Goal: Task Accomplishment & Management: Complete application form

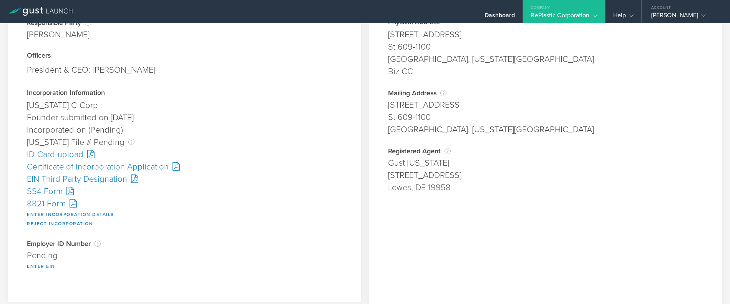
scroll to position [77, 0]
click at [82, 213] on button "Enter Incorporation Details" at bounding box center [70, 213] width 87 height 9
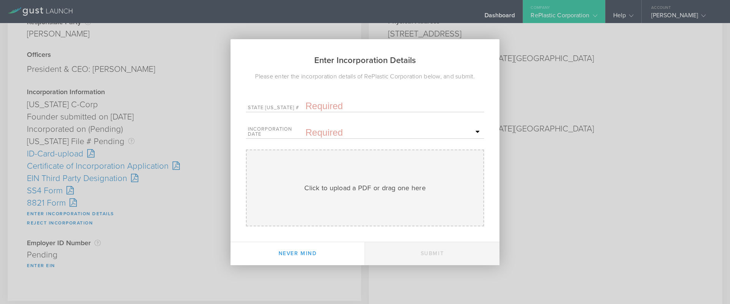
click at [162, 222] on div "Enter Incorporation Details Please enter the incorporation details of RePlastic…" at bounding box center [365, 152] width 730 height 304
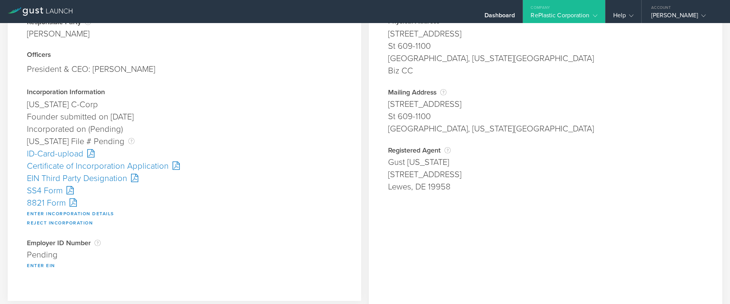
click at [85, 169] on div "Certificate of Incorporation Application" at bounding box center [184, 166] width 315 height 12
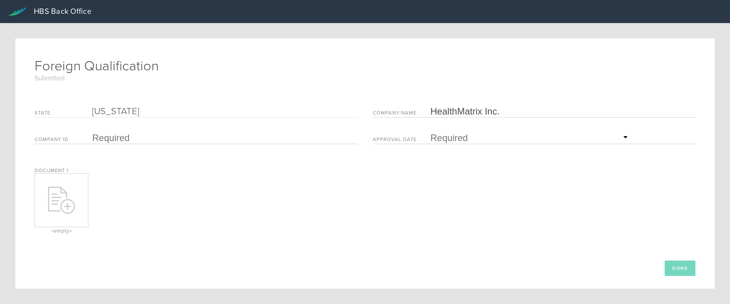
click at [68, 205] on icon at bounding box center [68, 206] width 6 height 6
type input "C:\fakepath\approved NC FQ.pdf"
click at [455, 135] on input "text" at bounding box center [530, 138] width 200 height 12
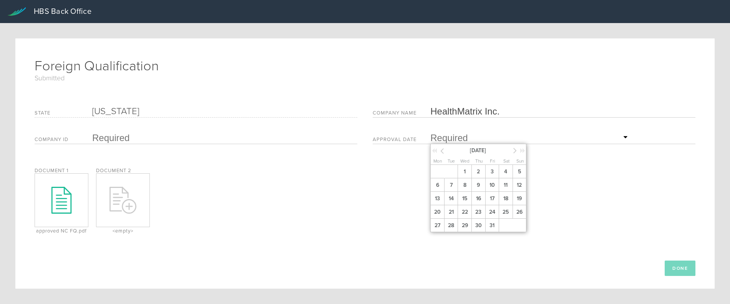
click at [486, 170] on span "3" at bounding box center [492, 171] width 14 height 13
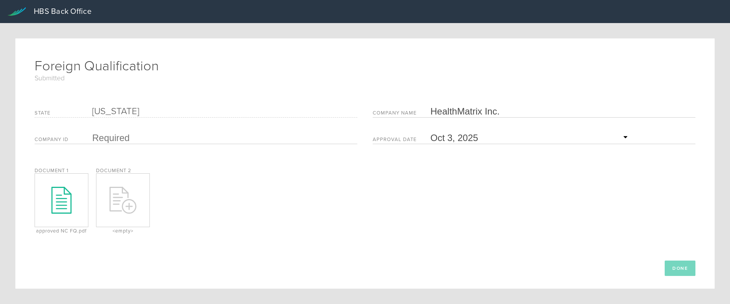
click at [123, 140] on input "text" at bounding box center [222, 138] width 261 height 12
click at [112, 136] on input "text" at bounding box center [222, 138] width 261 height 12
paste input "3138043"
type input "3138043"
click at [672, 266] on button "Done" at bounding box center [680, 268] width 31 height 15
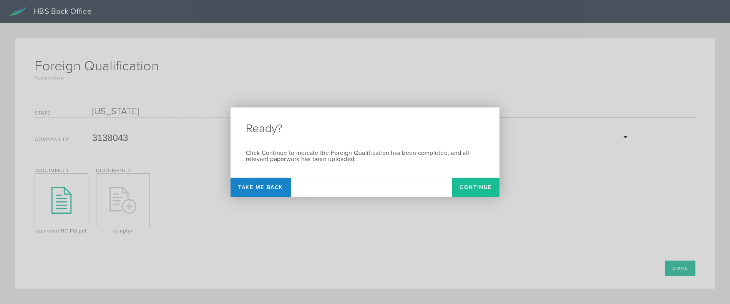
drag, startPoint x: 484, startPoint y: 190, endPoint x: 482, endPoint y: 194, distance: 4.8
click at [482, 190] on button "Continue" at bounding box center [476, 187] width 48 height 19
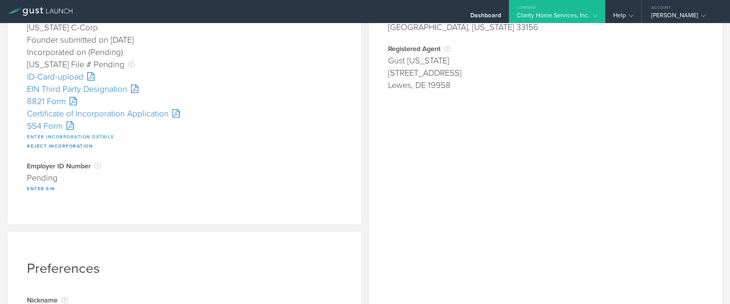
click at [44, 136] on button "Enter Incorporation Details" at bounding box center [70, 136] width 87 height 9
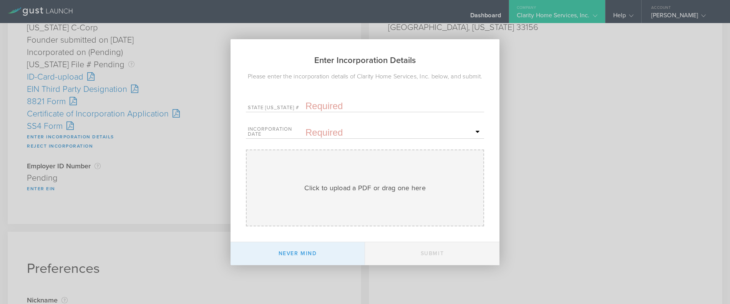
click at [307, 255] on button "Never mind" at bounding box center [298, 253] width 135 height 23
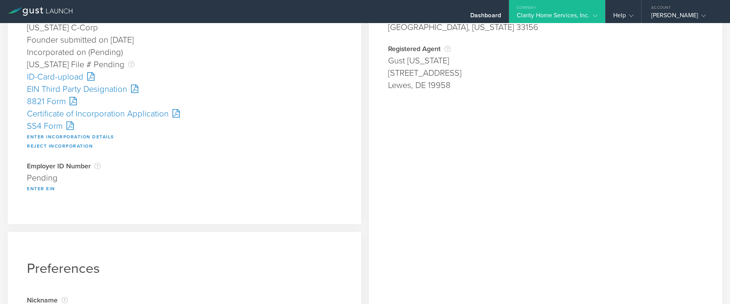
click at [71, 111] on div "Certificate of Incorporation Application" at bounding box center [184, 114] width 315 height 12
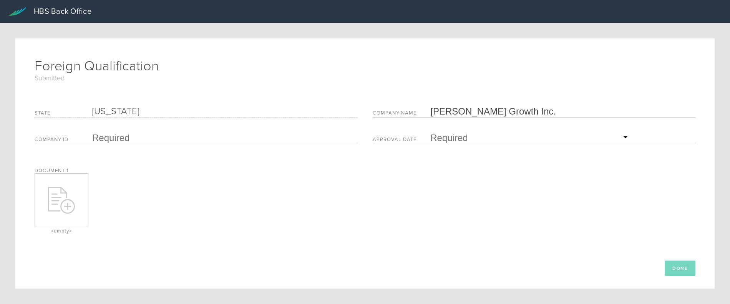
click at [66, 199] on icon at bounding box center [61, 200] width 27 height 27
type input "C:\fakepath\Approved MA FQ.pdf"
click at [446, 135] on input "text" at bounding box center [530, 138] width 200 height 12
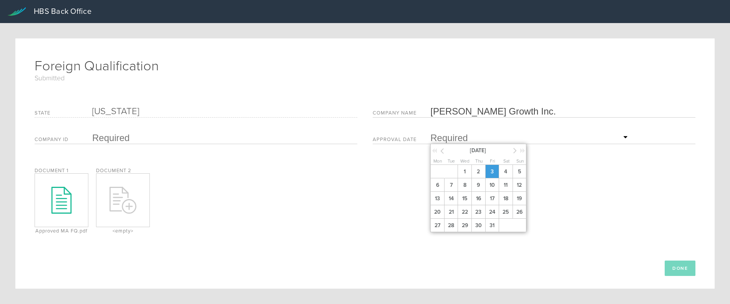
click at [489, 171] on span "3" at bounding box center [492, 171] width 14 height 13
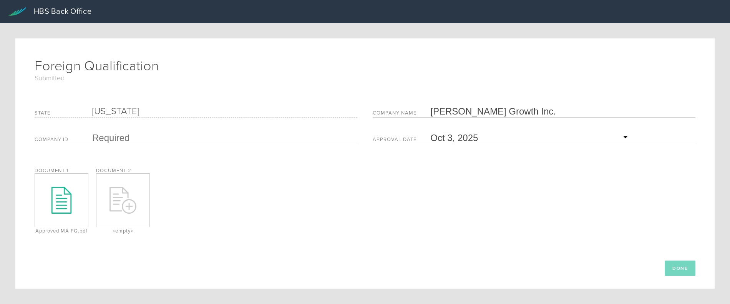
click at [109, 138] on input "text" at bounding box center [222, 138] width 261 height 12
click at [113, 136] on input "text" at bounding box center [222, 138] width 261 height 12
paste input "202574161330"
type input "202574161330"
click at [676, 268] on button "Done" at bounding box center [680, 268] width 31 height 15
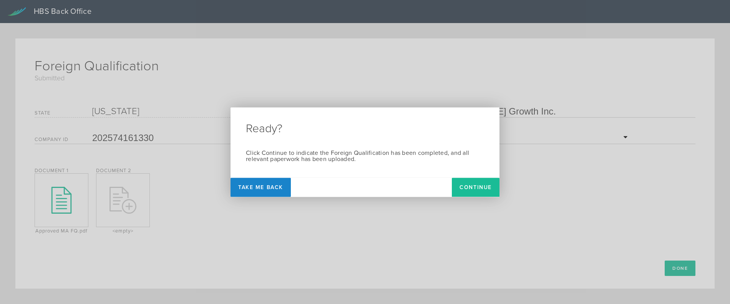
drag, startPoint x: 453, startPoint y: 185, endPoint x: 457, endPoint y: 189, distance: 5.2
click at [454, 185] on button "Continue" at bounding box center [476, 187] width 48 height 19
